Goal: Task Accomplishment & Management: Use online tool/utility

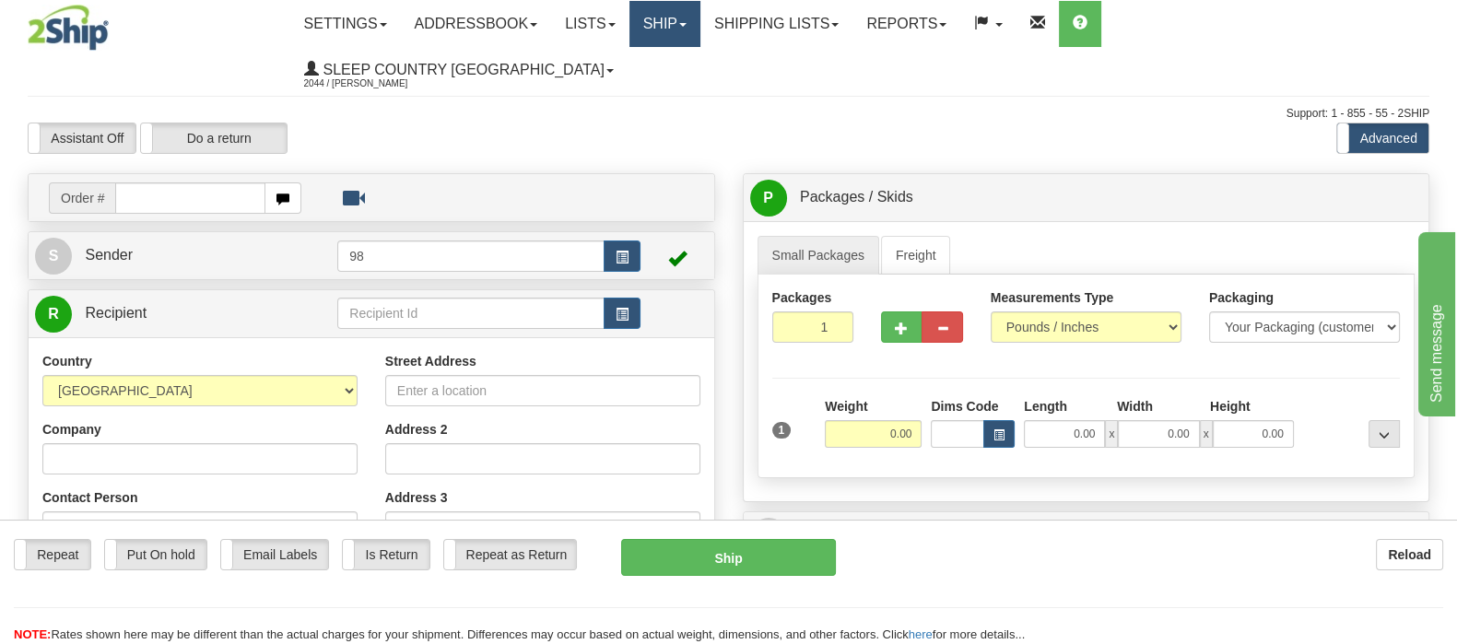
click at [700, 16] on link "Ship" at bounding box center [664, 24] width 71 height 46
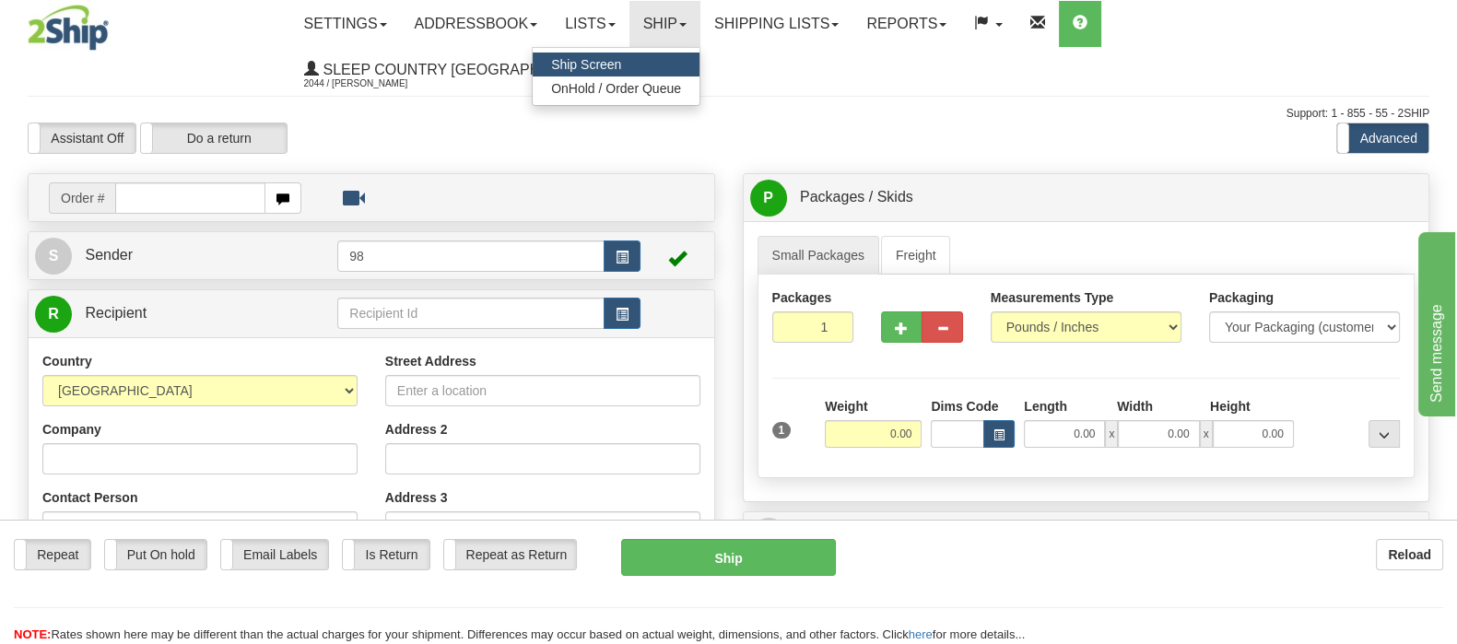
click at [954, 123] on div "Assistant On Assistant Off Do a return Do a return Previous Next Standard Advan…" at bounding box center [728, 138] width 1429 height 31
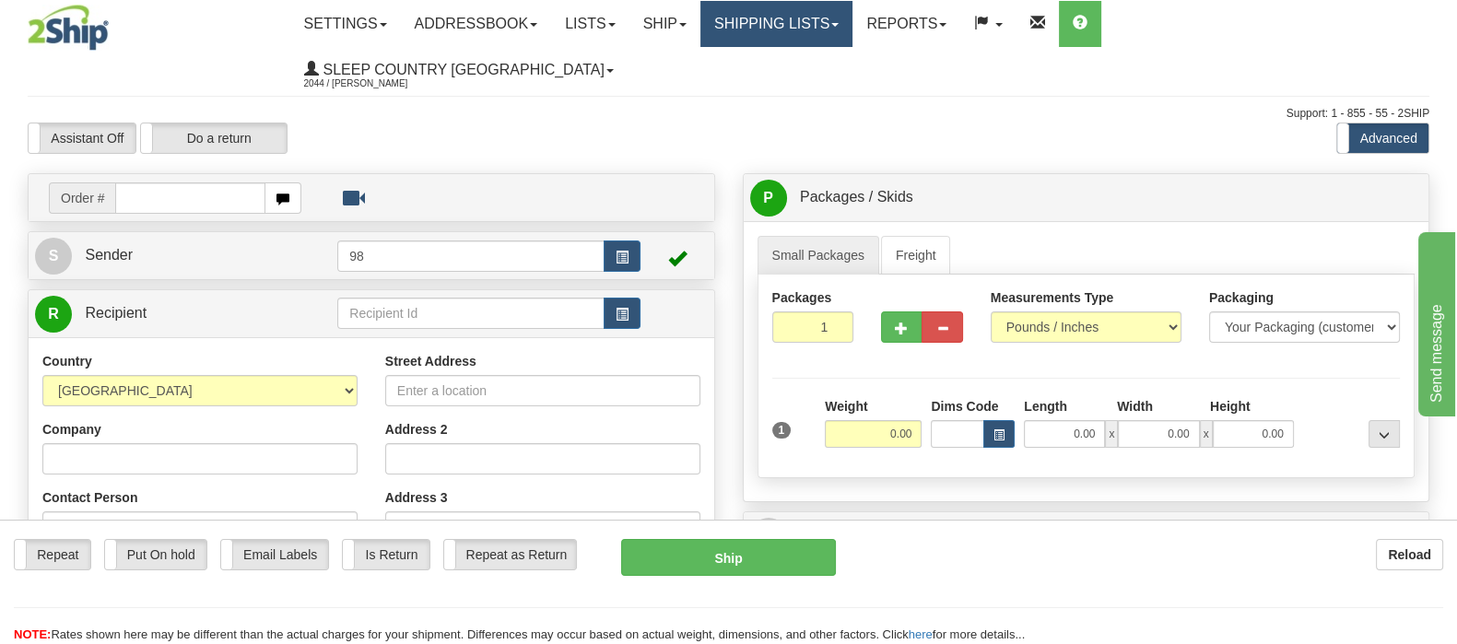
click at [852, 13] on link "Shipping lists" at bounding box center [776, 24] width 152 height 46
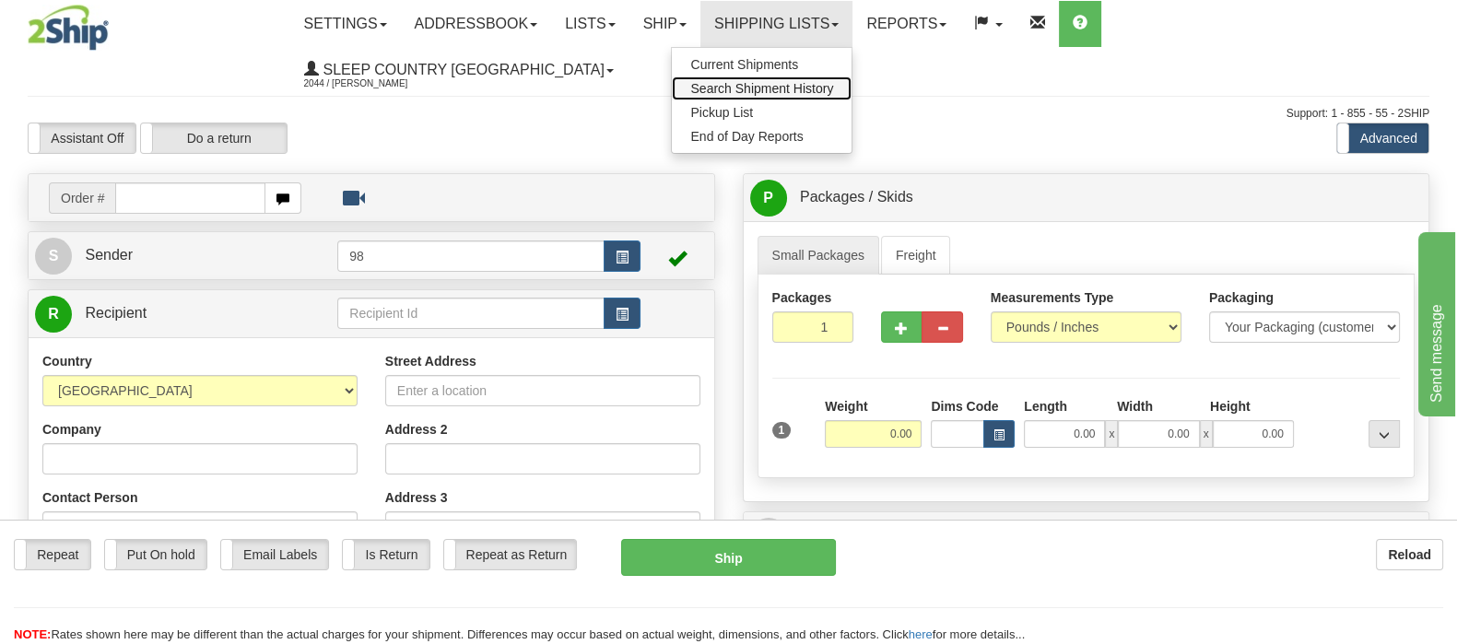
click at [833, 85] on span "Search Shipment History" at bounding box center [761, 88] width 143 height 15
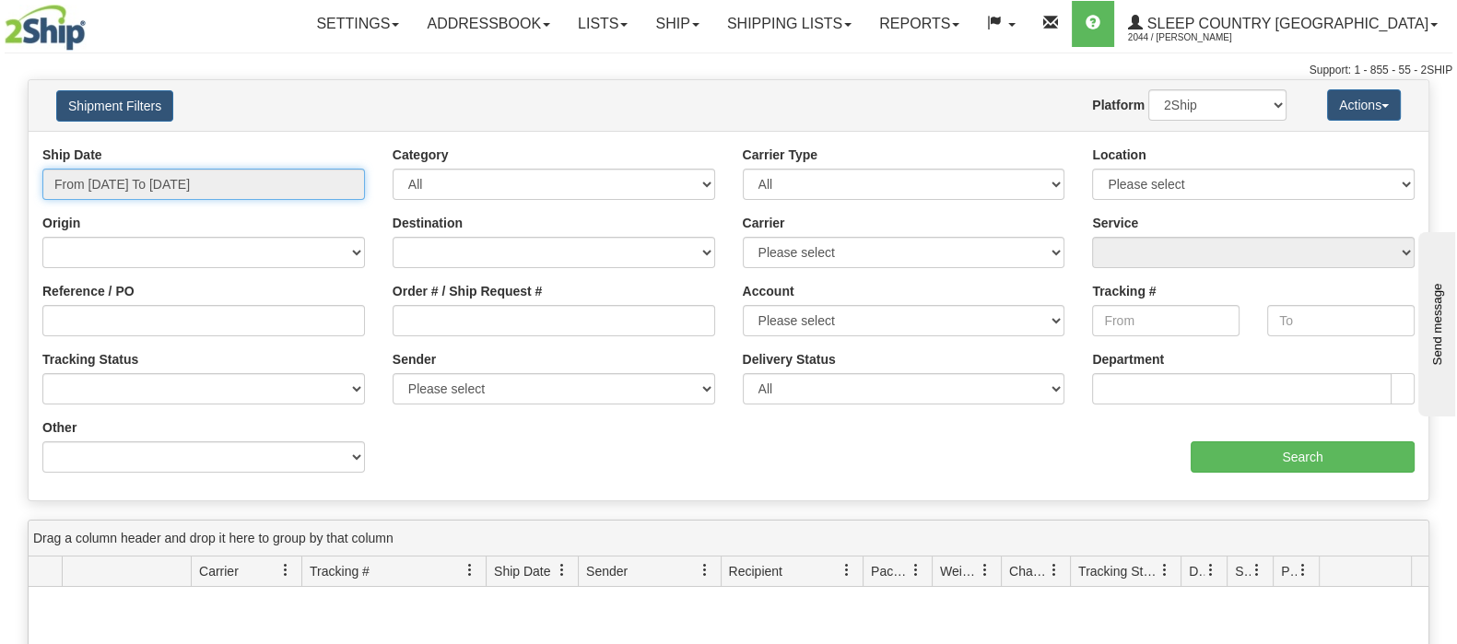
drag, startPoint x: 187, startPoint y: 181, endPoint x: 234, endPoint y: 253, distance: 86.6
click at [188, 182] on input "From 09/02/2025 To 09/03/2025" at bounding box center [203, 184] width 322 height 31
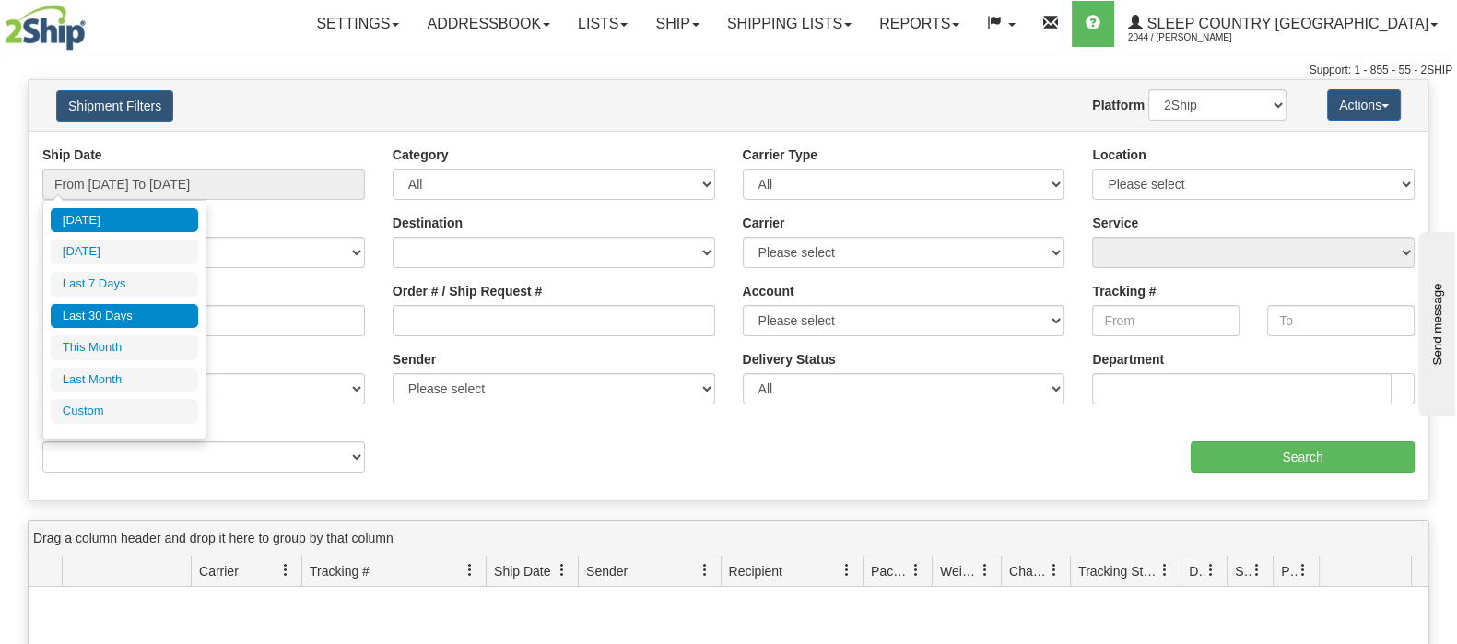
click at [138, 310] on li "Last 30 Days" at bounding box center [124, 316] width 147 height 25
type input "From 08/05/2025 To 09/03/2025"
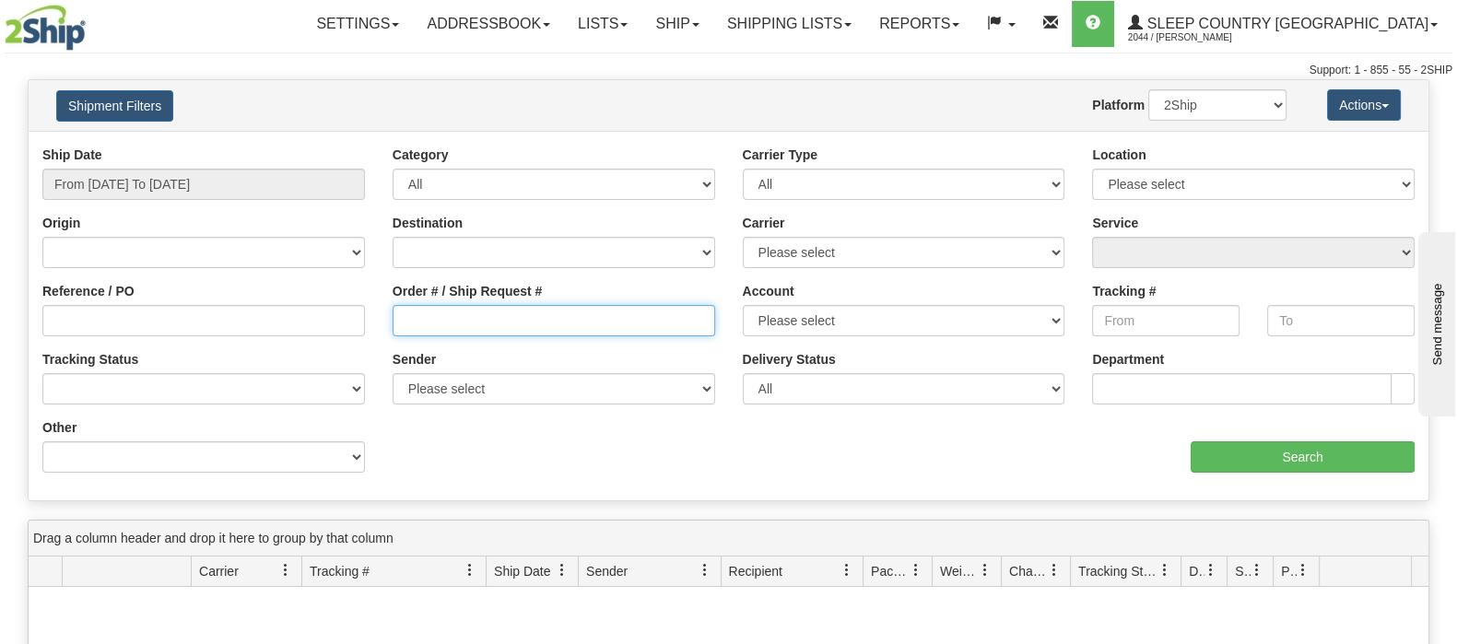
click at [587, 324] on input "Order # / Ship Request #" at bounding box center [553, 320] width 322 height 31
paste input "77188935"
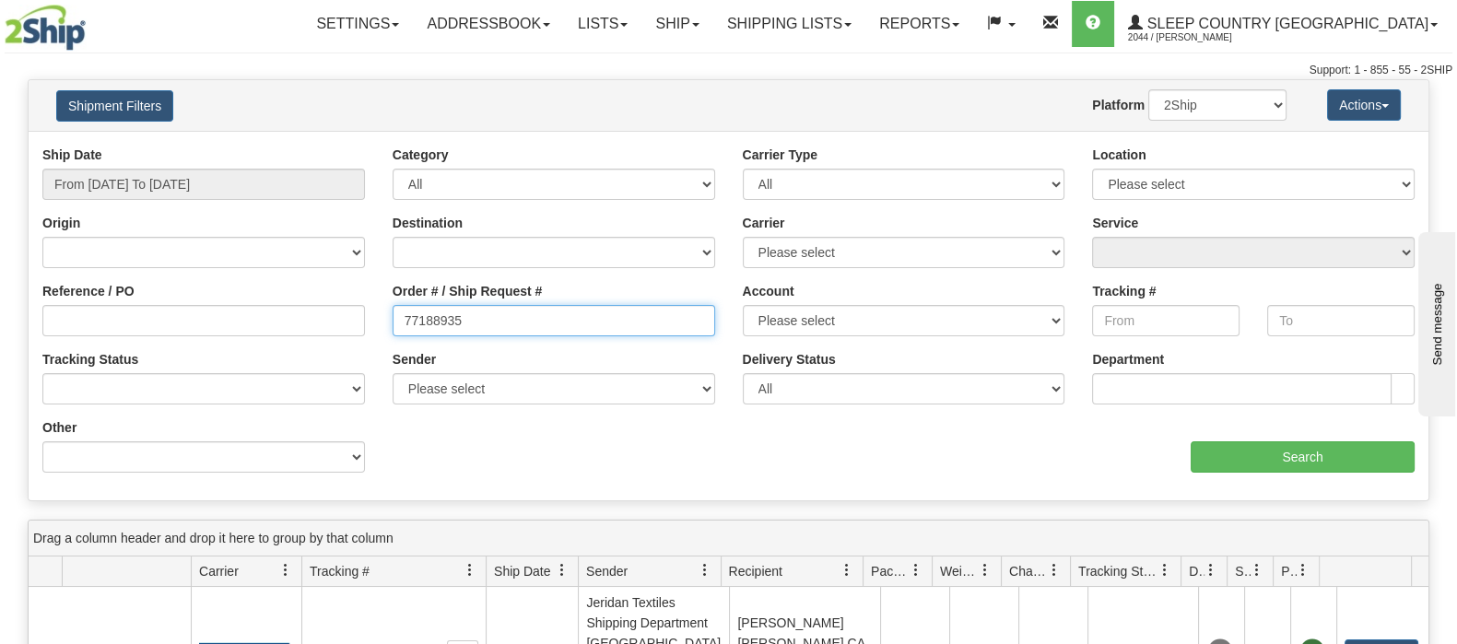
drag, startPoint x: 508, startPoint y: 324, endPoint x: 384, endPoint y: 311, distance: 124.1
click at [384, 311] on div "Order # / Ship Request # 77188935" at bounding box center [554, 316] width 350 height 68
paste input "9000I053416"
type input "9000I053416"
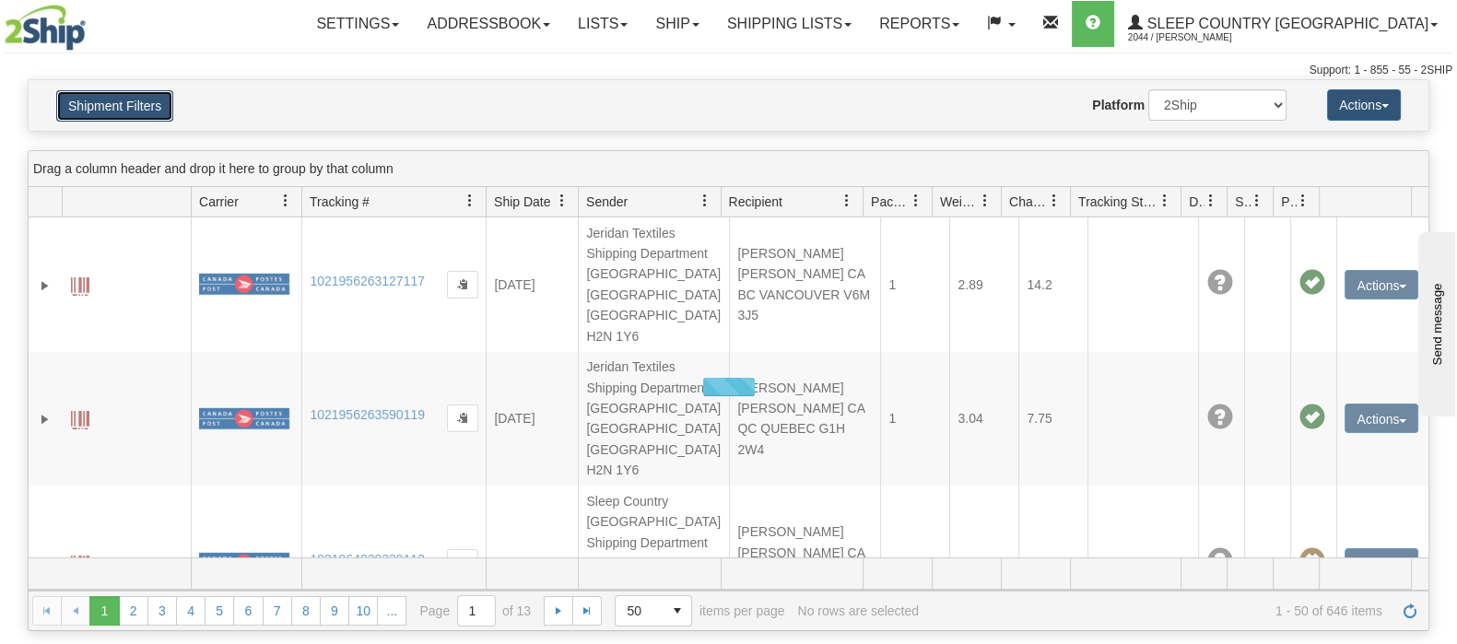
click at [170, 100] on button "Shipment Filters" at bounding box center [114, 105] width 117 height 31
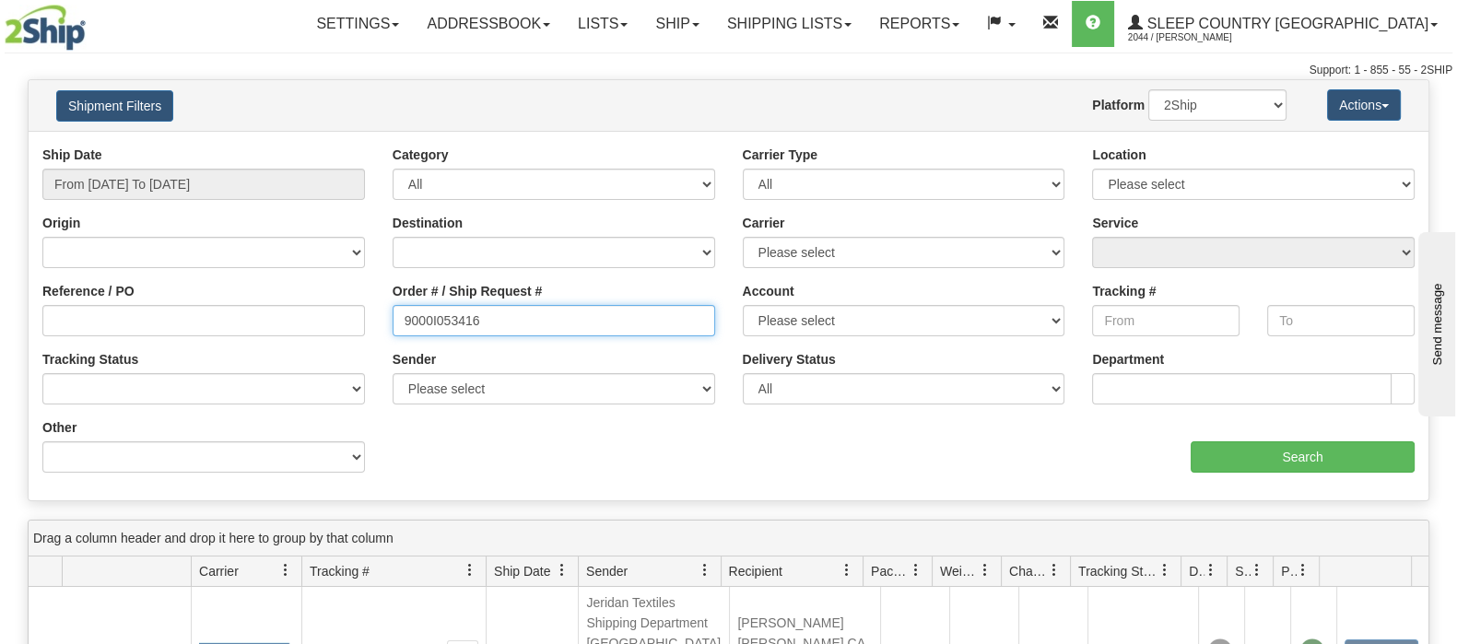
click at [402, 322] on input "9000I053416" at bounding box center [553, 320] width 322 height 31
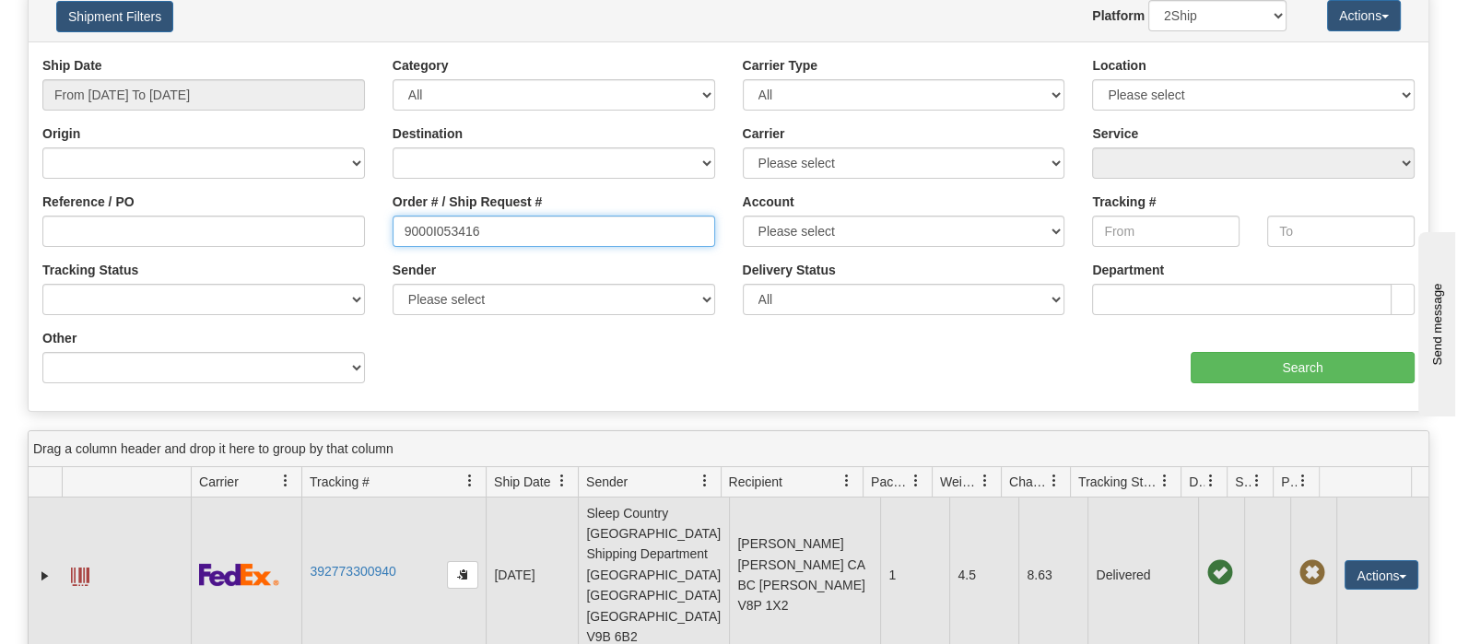
scroll to position [346, 0]
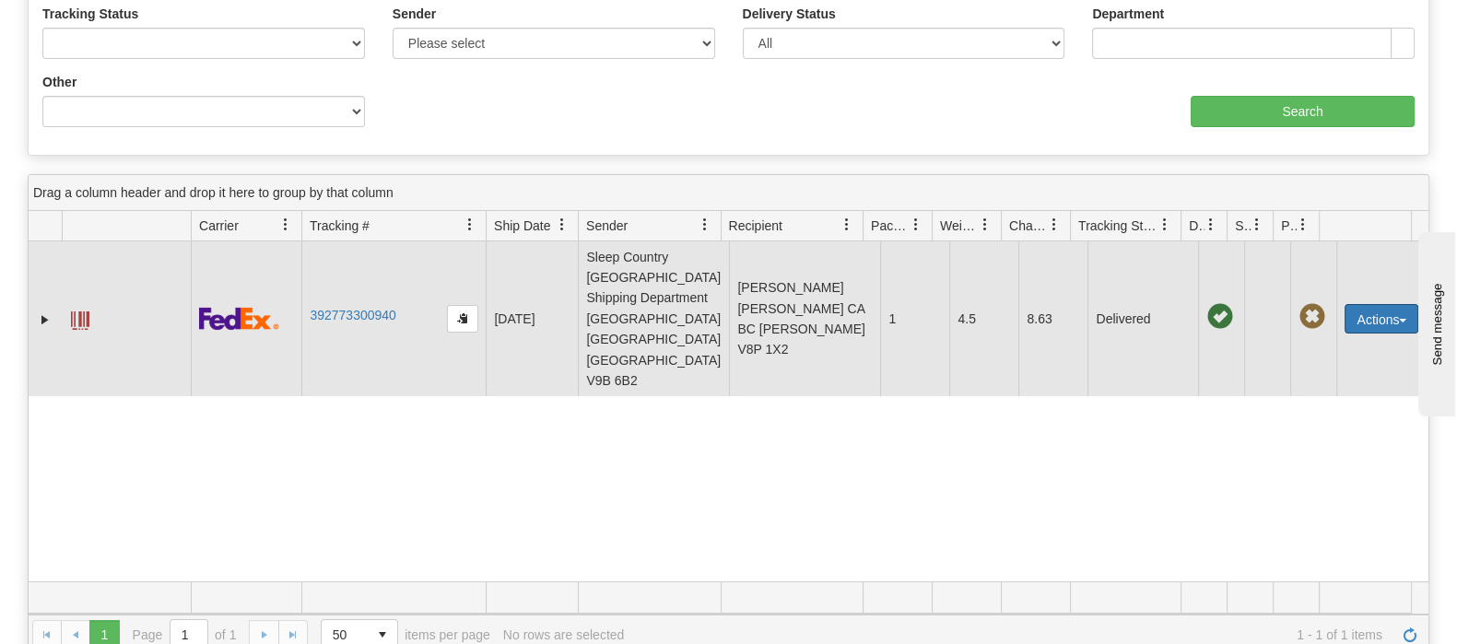
click at [1375, 304] on button "Actions" at bounding box center [1381, 318] width 74 height 29
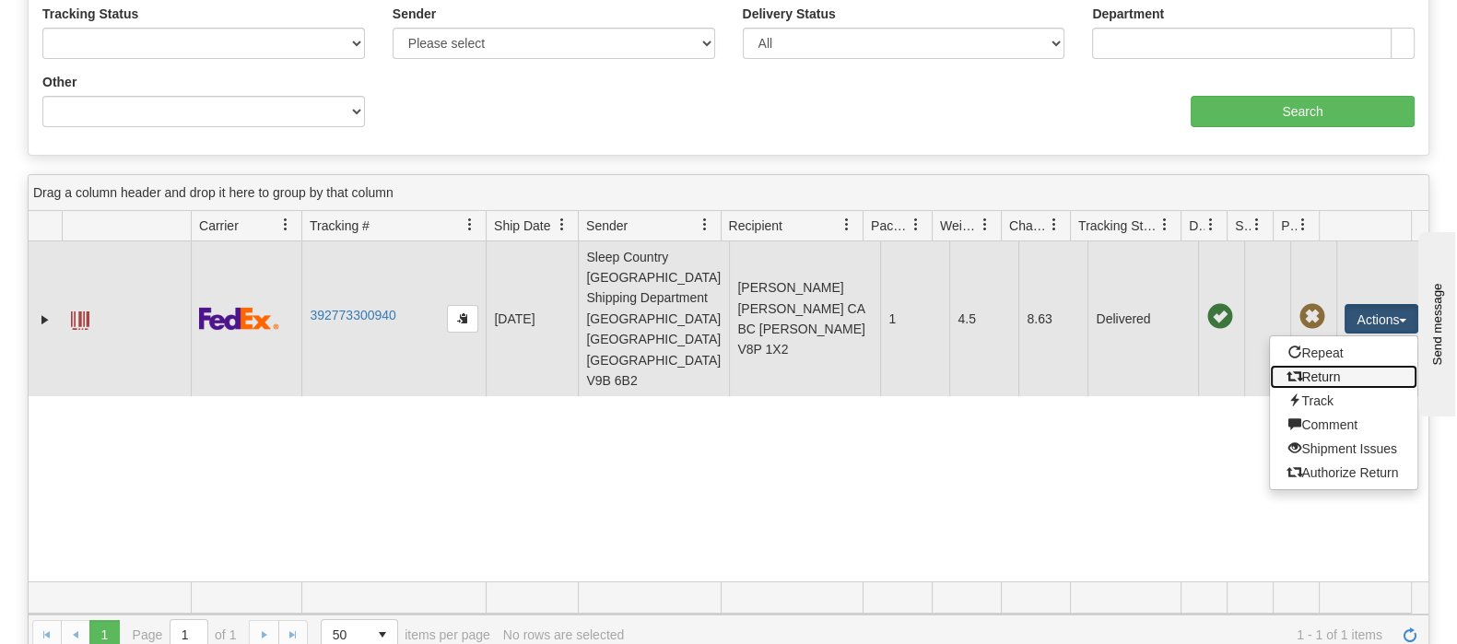
click at [1289, 365] on link "Return" at bounding box center [1343, 377] width 147 height 24
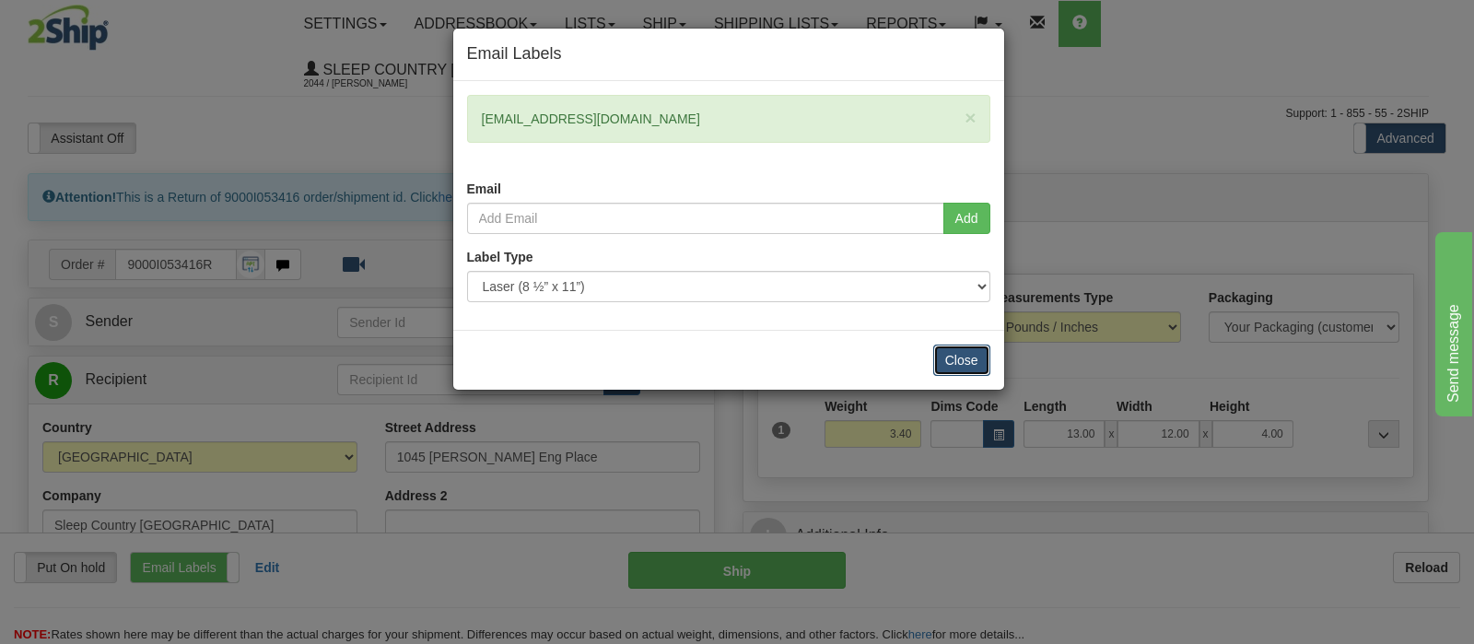
click at [954, 349] on button "Close" at bounding box center [961, 360] width 57 height 31
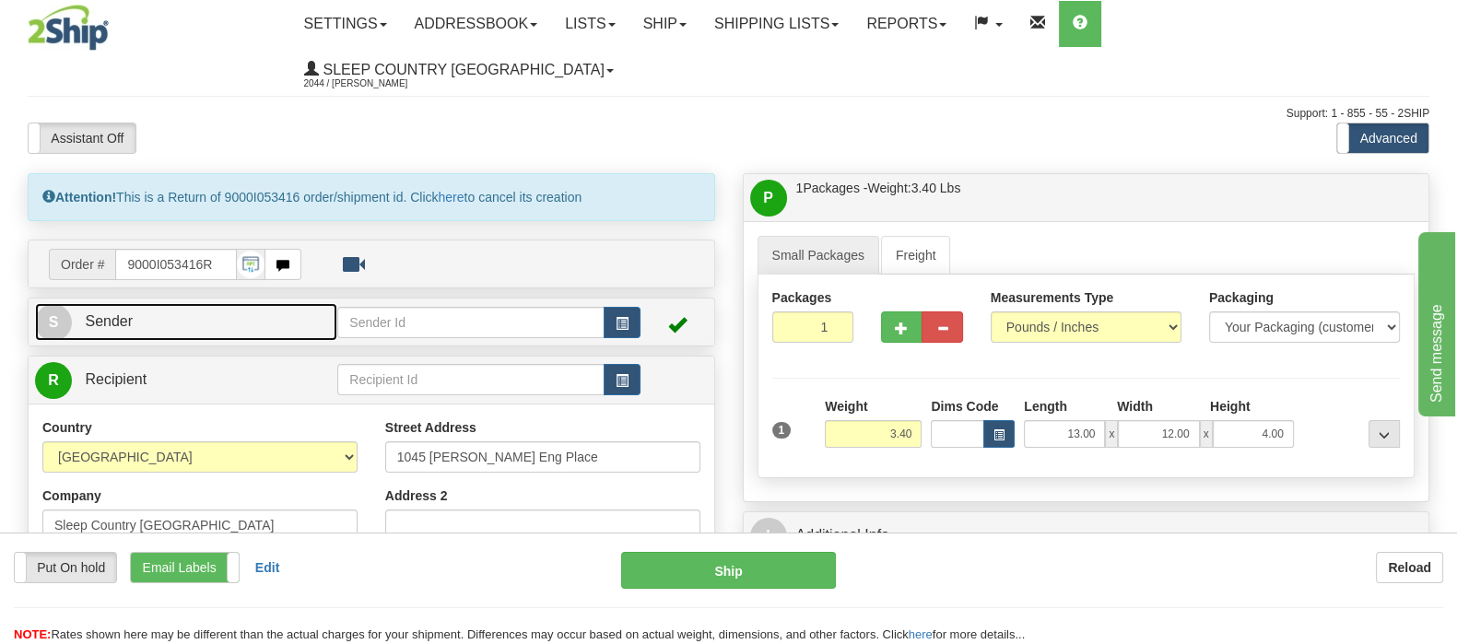
click at [260, 303] on link "S Sender" at bounding box center [186, 322] width 302 height 38
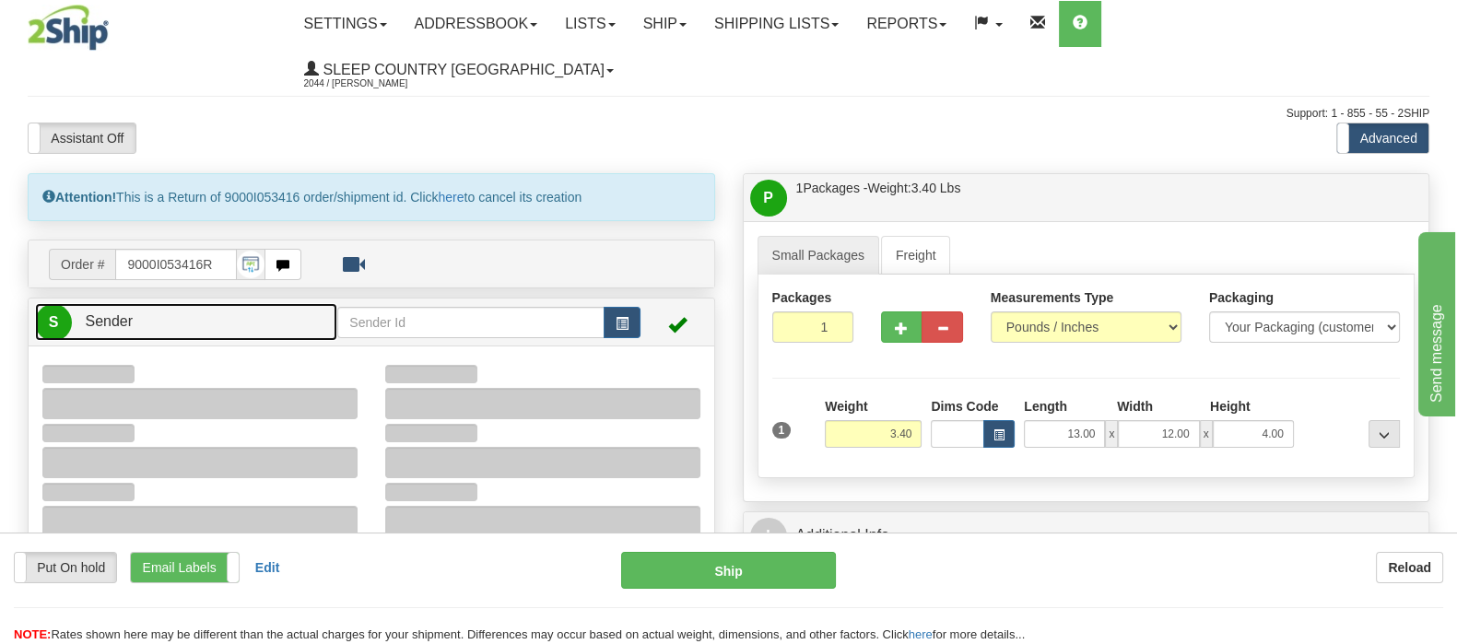
type input "20:53"
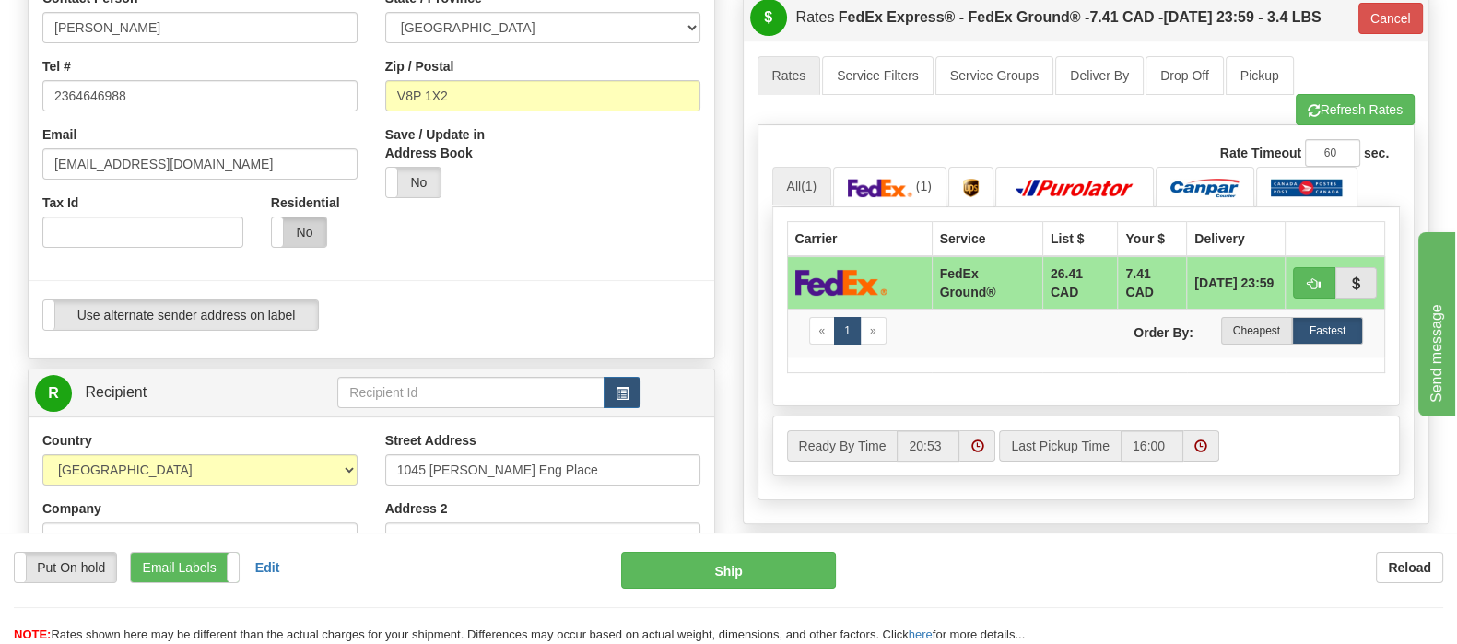
click at [299, 217] on label "No" at bounding box center [299, 231] width 54 height 29
type input "92"
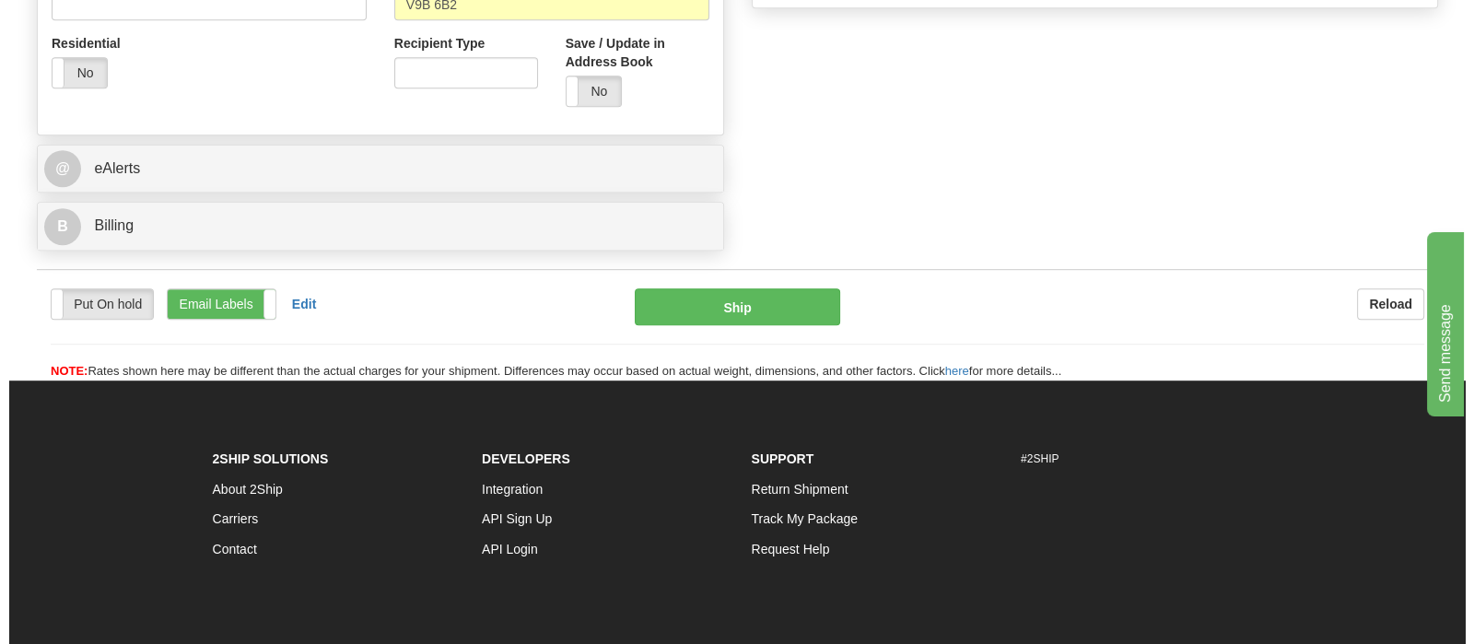
scroll to position [1453, 0]
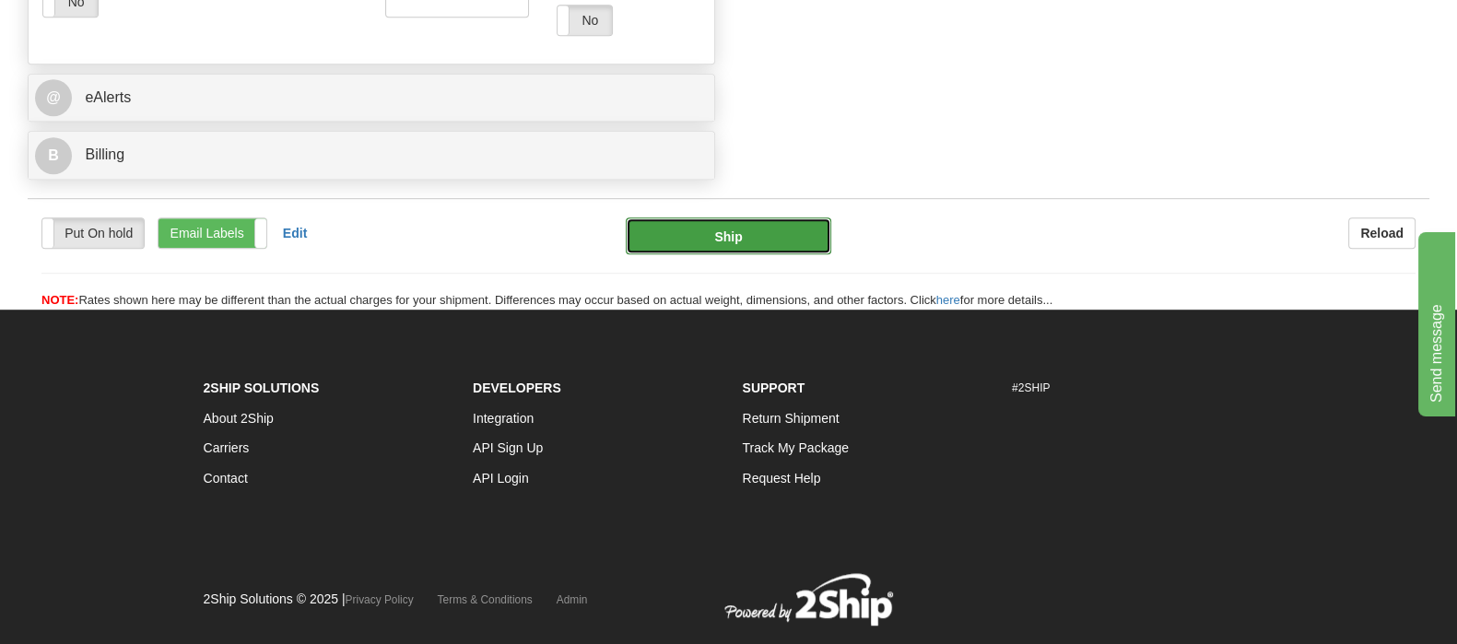
click at [710, 217] on button "Ship" at bounding box center [729, 235] width 206 height 37
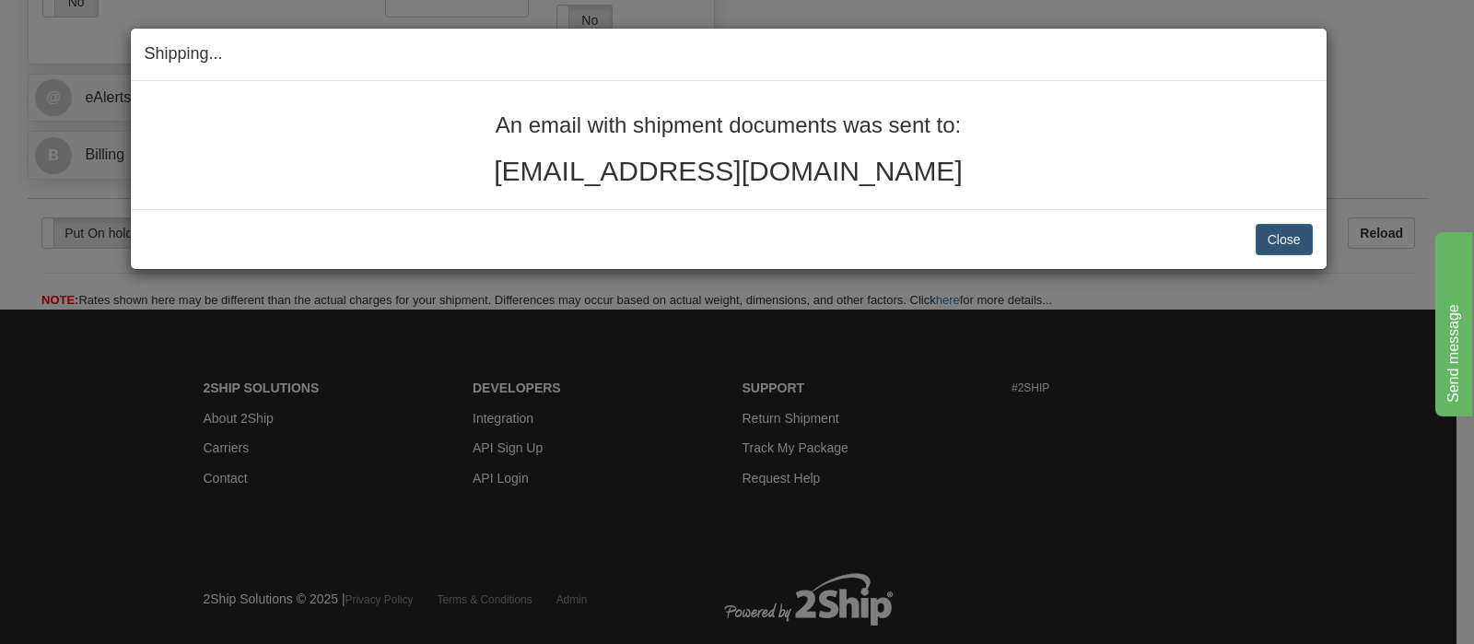
drag, startPoint x: 921, startPoint y: 171, endPoint x: 463, endPoint y: 110, distance: 463.0
click at [463, 110] on div "An email with shipment documents was sent to: gtomasincamacho@gmail.com" at bounding box center [729, 145] width 1196 height 128
copy div "An email with shipment documents was sent to: gtomasincamacho@gmail.com"
click at [1271, 236] on button "Close" at bounding box center [1284, 239] width 57 height 31
